Goal: Find specific page/section: Find specific page/section

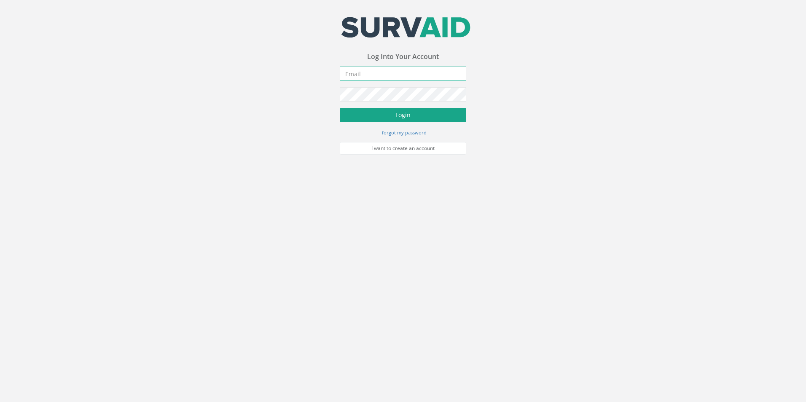
type input "[EMAIL_ADDRESS][PERSON_NAME][DOMAIN_NAME]"
click at [434, 112] on button "Login" at bounding box center [403, 115] width 126 height 14
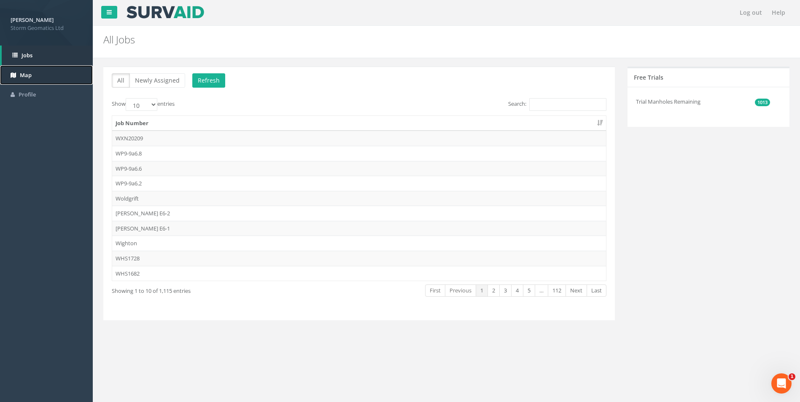
click at [39, 78] on link "Map" at bounding box center [46, 75] width 93 height 20
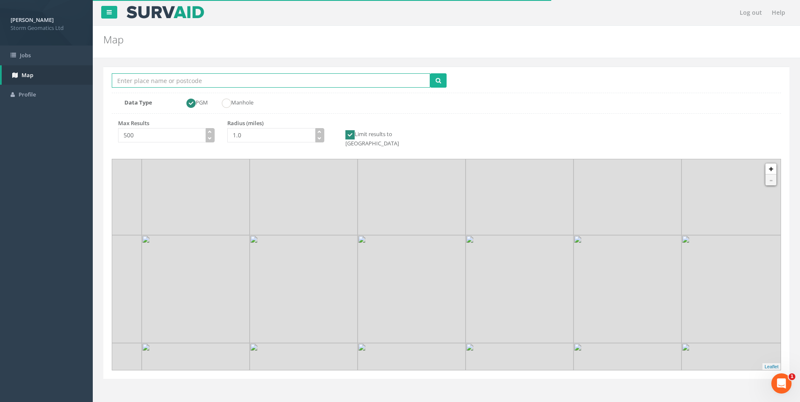
drag, startPoint x: 198, startPoint y: 85, endPoint x: 207, endPoint y: 83, distance: 9.5
click at [198, 85] on input "Location Search Box" at bounding box center [271, 80] width 318 height 14
click at [187, 83] on input "Yo83" at bounding box center [271, 80] width 318 height 14
type input "Yo83SH"
click at [430, 73] on button "submit" at bounding box center [438, 80] width 16 height 14
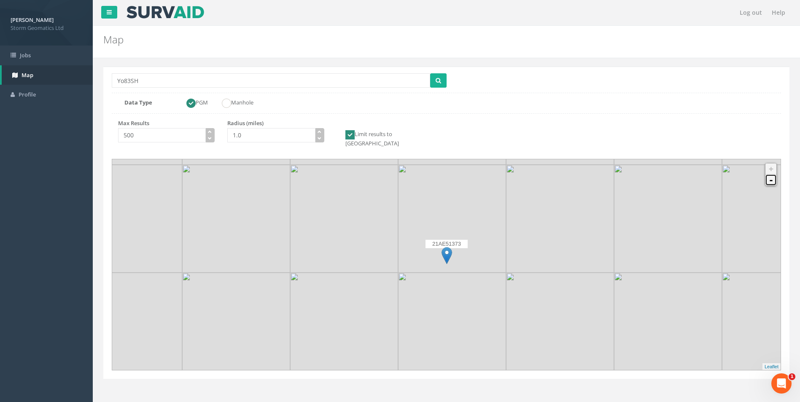
click at [773, 176] on link "-" at bounding box center [770, 180] width 11 height 11
click at [773, 175] on link "-" at bounding box center [770, 180] width 11 height 11
click at [449, 247] on img at bounding box center [446, 255] width 11 height 17
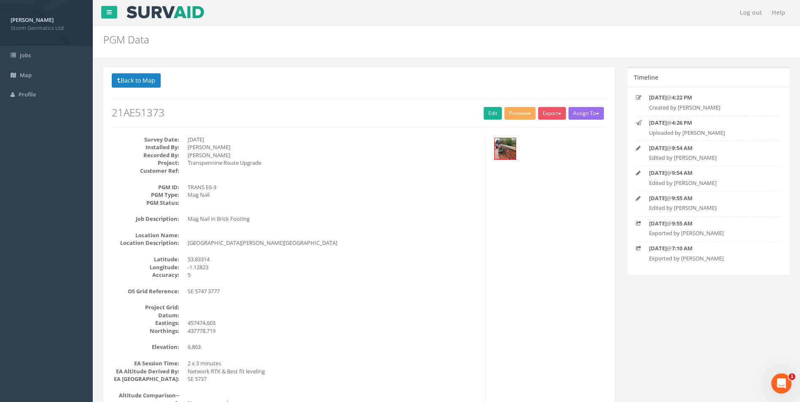
click at [534, 41] on h2 "PGM Data" at bounding box center [388, 39] width 570 height 11
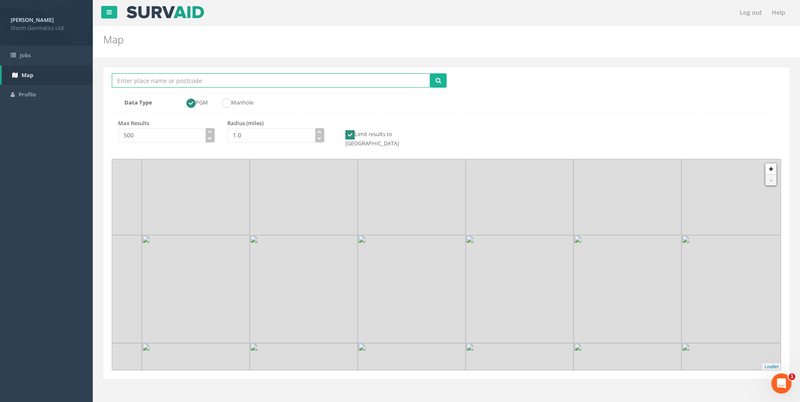
click at [179, 86] on input "Location Search Box" at bounding box center [271, 80] width 318 height 14
paste input "[STREET_ADDRESS][PERSON_NAME]"
type input "[STREET_ADDRESS][PERSON_NAME]"
click at [430, 73] on button "submit" at bounding box center [438, 80] width 16 height 14
click at [768, 175] on link "-" at bounding box center [770, 180] width 11 height 11
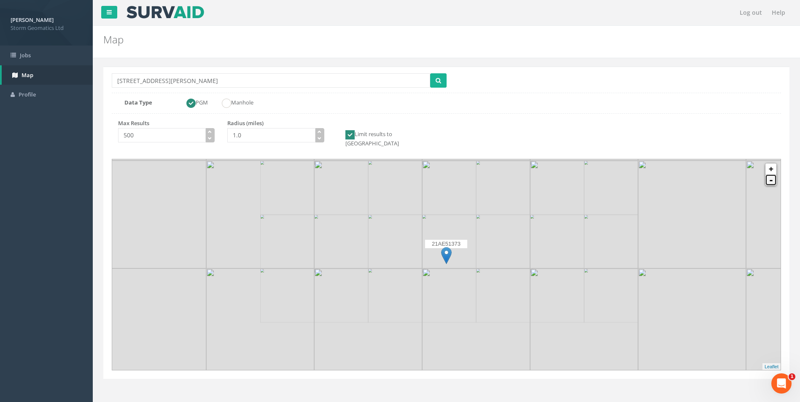
click at [769, 175] on link "-" at bounding box center [770, 180] width 11 height 11
click at [436, 76] on span "submit" at bounding box center [437, 80] width 5 height 8
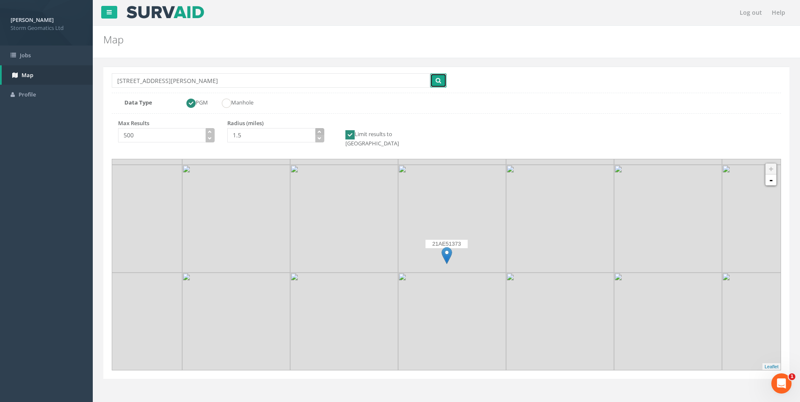
click at [322, 131] on button "button" at bounding box center [319, 132] width 9 height 8
type input "3.0"
click at [322, 131] on button "button" at bounding box center [319, 132] width 9 height 8
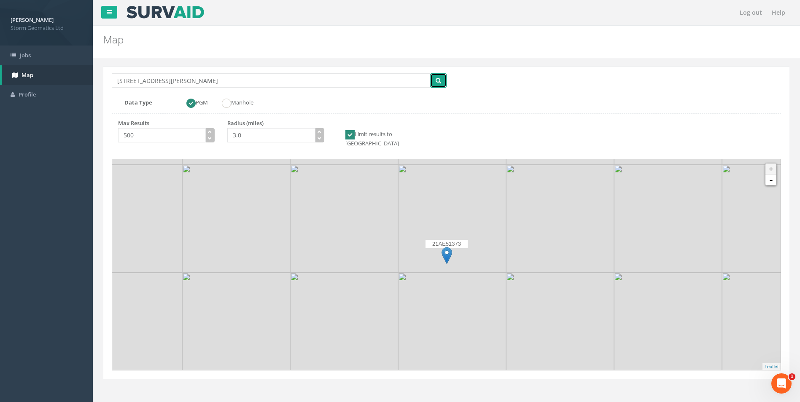
click at [434, 82] on button "submit" at bounding box center [438, 80] width 16 height 14
click at [776, 177] on div "21AE51373 + - MapQuest Cluster Leaflet" at bounding box center [446, 264] width 668 height 211
click at [774, 177] on link "-" at bounding box center [770, 180] width 11 height 11
click at [772, 176] on link "-" at bounding box center [770, 180] width 11 height 11
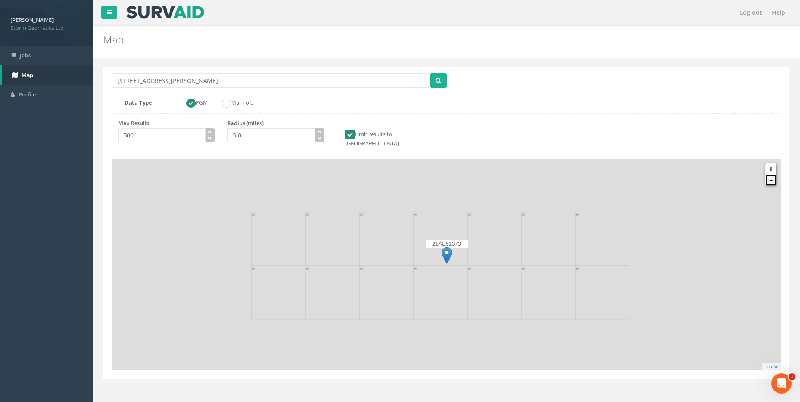
click at [772, 176] on link "-" at bounding box center [770, 180] width 11 height 11
